Goal: Task Accomplishment & Management: Use online tool/utility

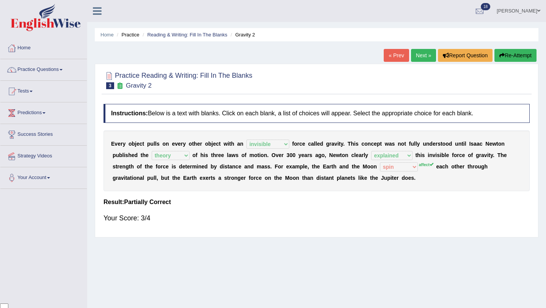
select select "invisible"
select select "theory"
select select "explained"
select select "spin"
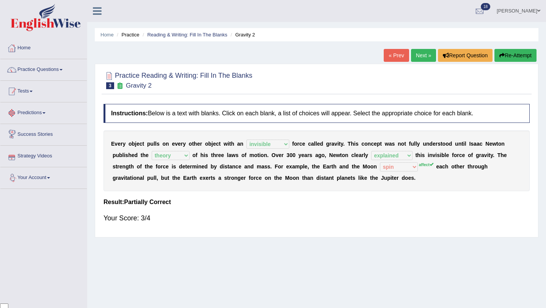
click at [32, 92] on link "Tests" at bounding box center [43, 90] width 87 height 19
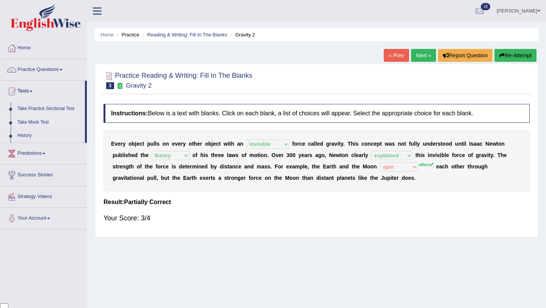
click at [48, 121] on link "Take Mock Test" at bounding box center [49, 123] width 71 height 14
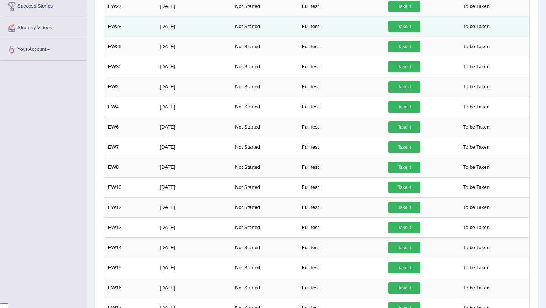
scroll to position [170, 0]
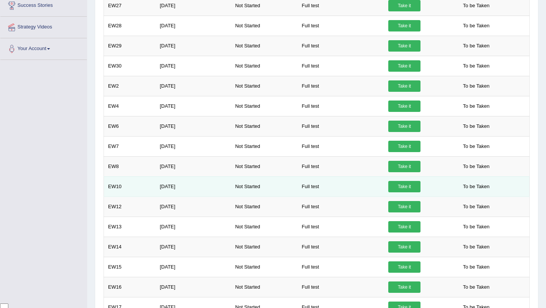
click at [398, 185] on link "Take it" at bounding box center [405, 186] width 32 height 11
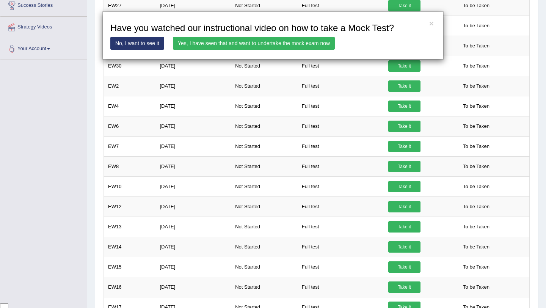
click at [292, 38] on link "Yes, I have seen that and want to undertake the mock exam now" at bounding box center [254, 43] width 162 height 13
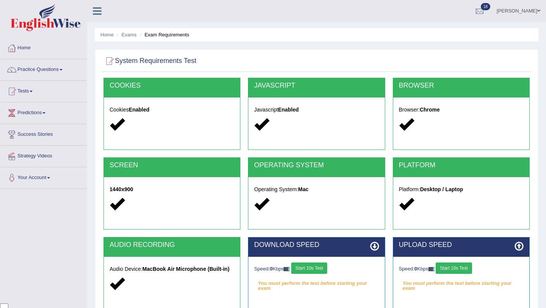
scroll to position [61, 0]
click at [312, 267] on button "Start 10s Test" at bounding box center [309, 268] width 36 height 11
click at [472, 269] on button "Start 10s Test" at bounding box center [454, 268] width 36 height 11
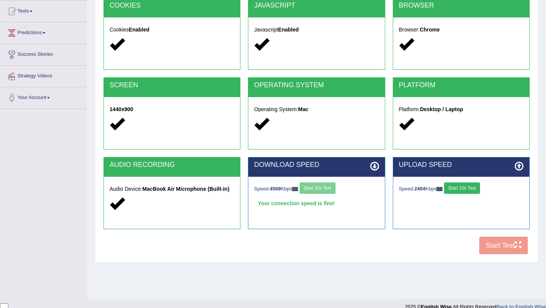
scroll to position [90, 0]
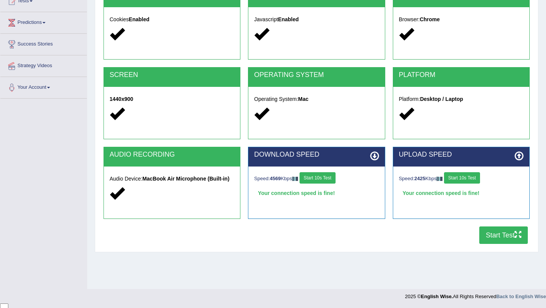
click at [506, 231] on button "Start Test" at bounding box center [504, 235] width 49 height 17
